Goal: Task Accomplishment & Management: Use online tool/utility

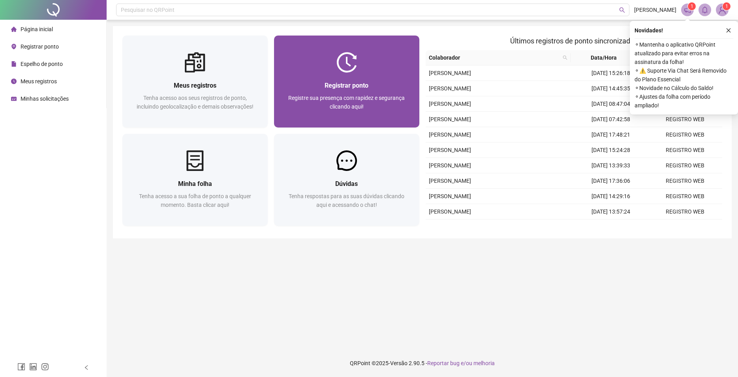
click at [368, 101] on span "Registre sua presença com rapidez e segurança clicando aqui!" at bounding box center [346, 102] width 116 height 15
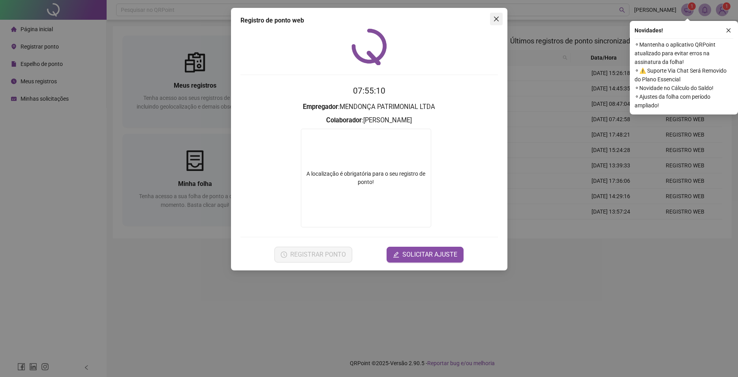
click at [497, 20] on icon "close" at bounding box center [495, 19] width 5 height 5
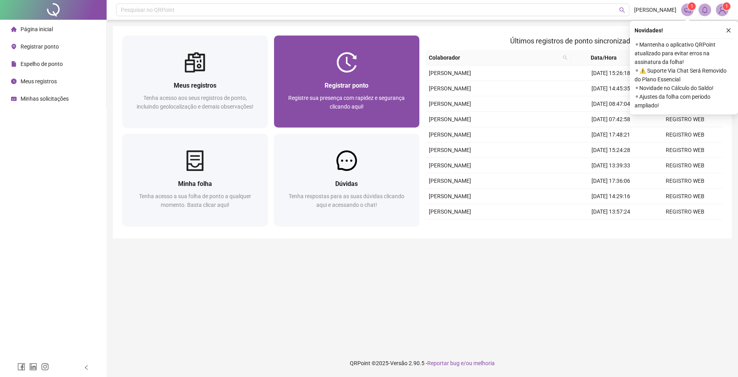
click at [367, 98] on span "Registre sua presença com rapidez e segurança clicando aqui!" at bounding box center [346, 102] width 116 height 15
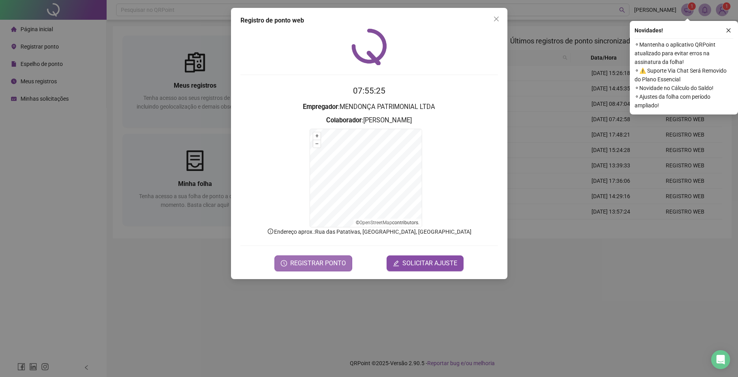
click at [339, 263] on span "REGISTRAR PONTO" at bounding box center [318, 263] width 56 height 9
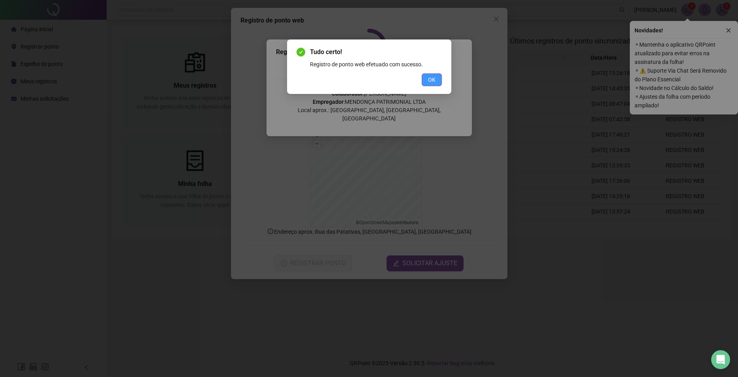
click at [429, 77] on span "OK" at bounding box center [432, 79] width 8 height 9
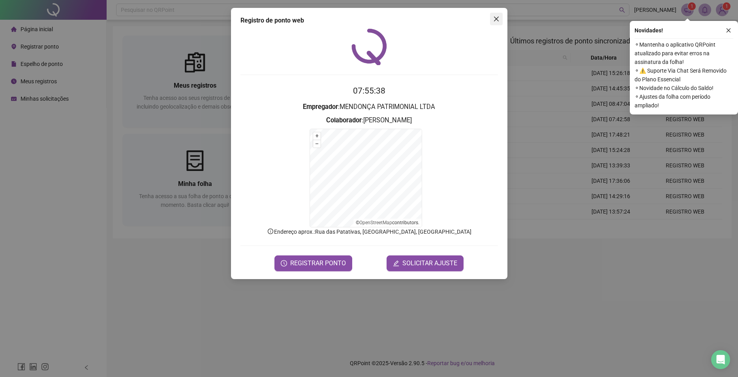
click at [495, 21] on icon "close" at bounding box center [495, 19] width 5 height 5
